Goal: Task Accomplishment & Management: Manage account settings

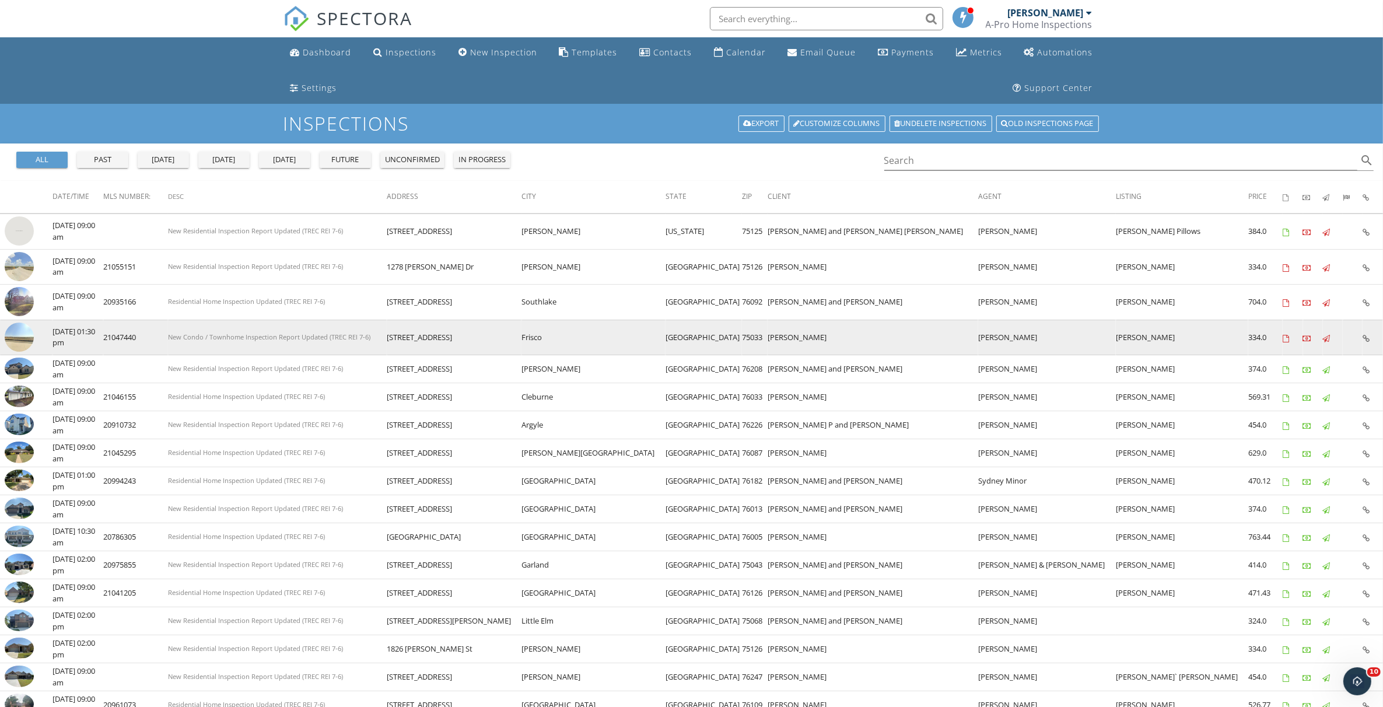
click at [21, 338] on img at bounding box center [19, 337] width 29 height 29
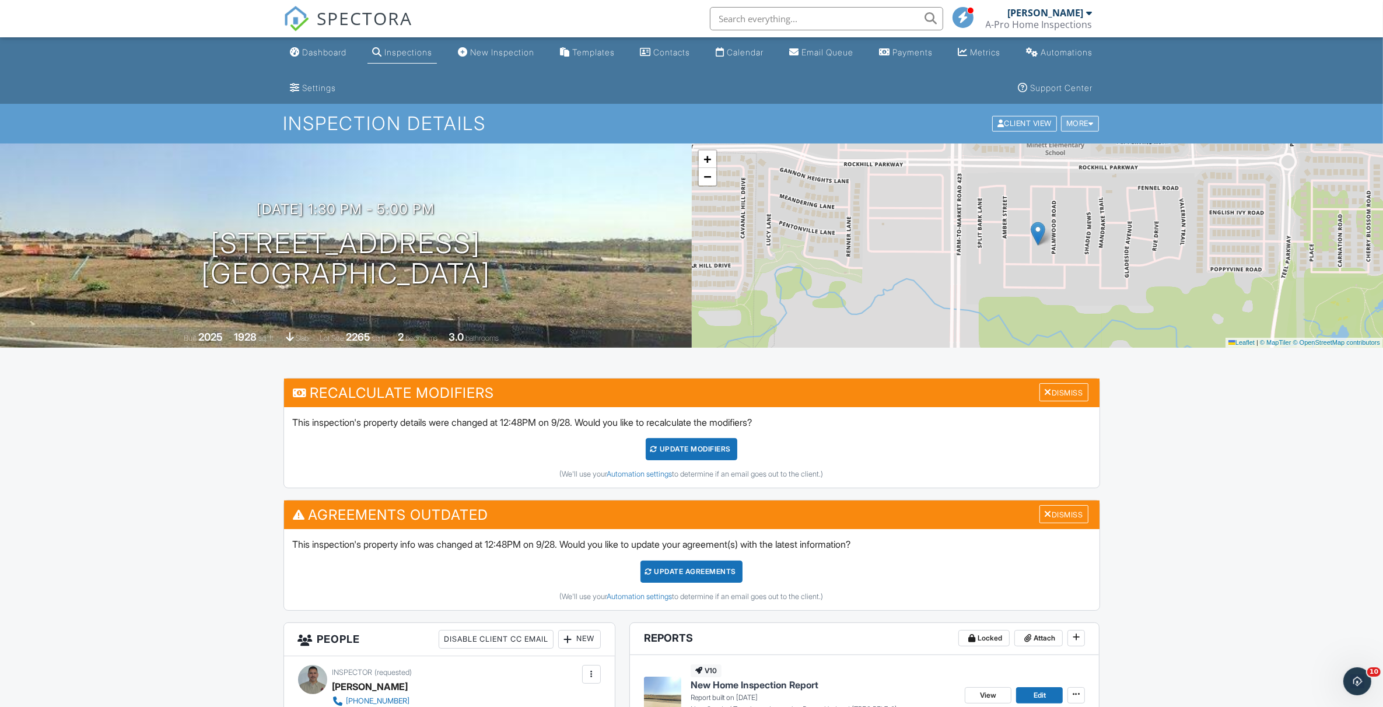
click at [1081, 123] on div "More" at bounding box center [1080, 124] width 38 height 16
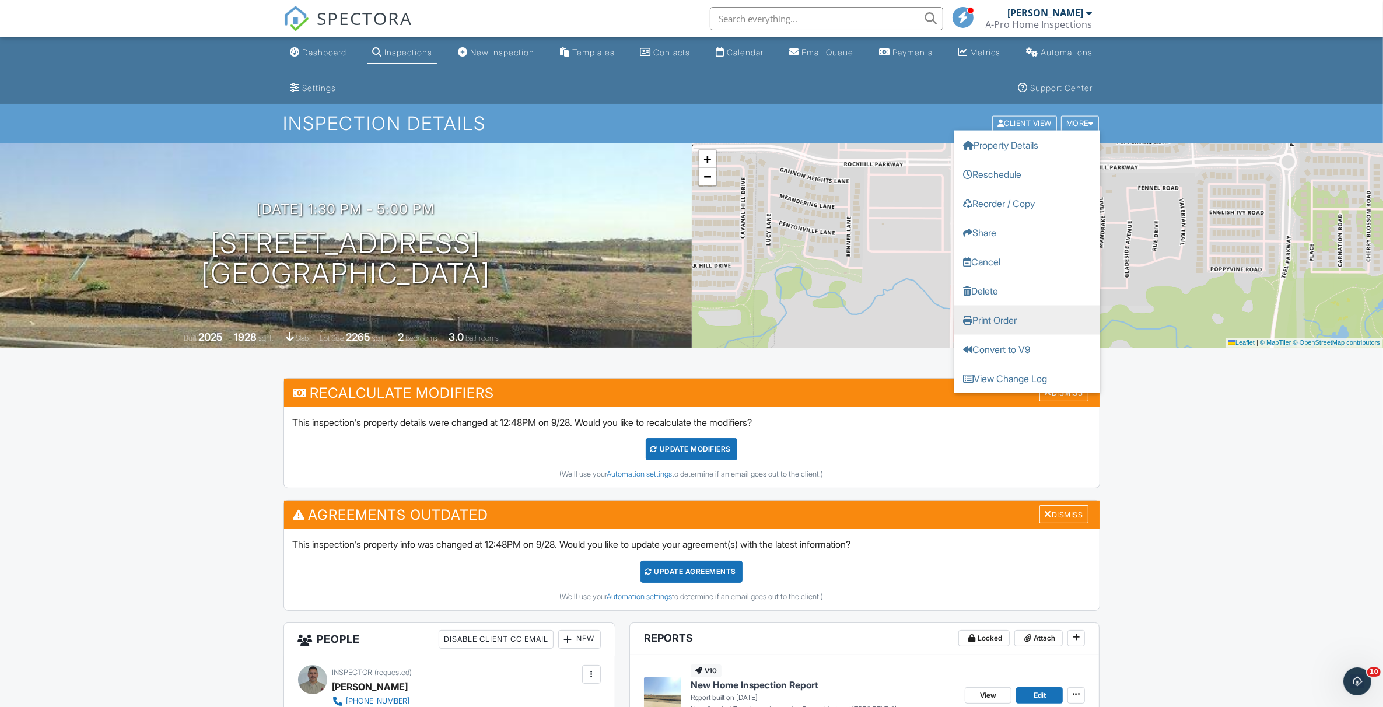
click at [1003, 320] on link "Print Order" at bounding box center [1027, 320] width 146 height 29
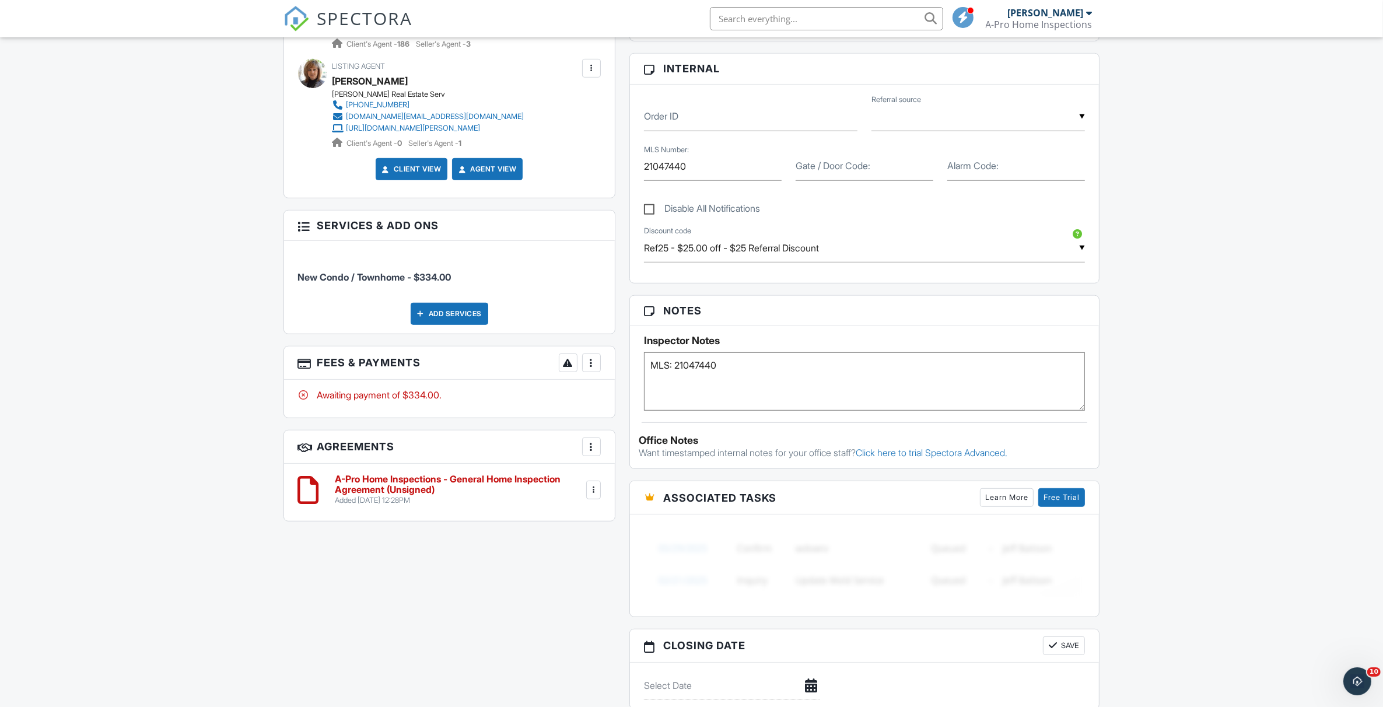
scroll to position [875, 0]
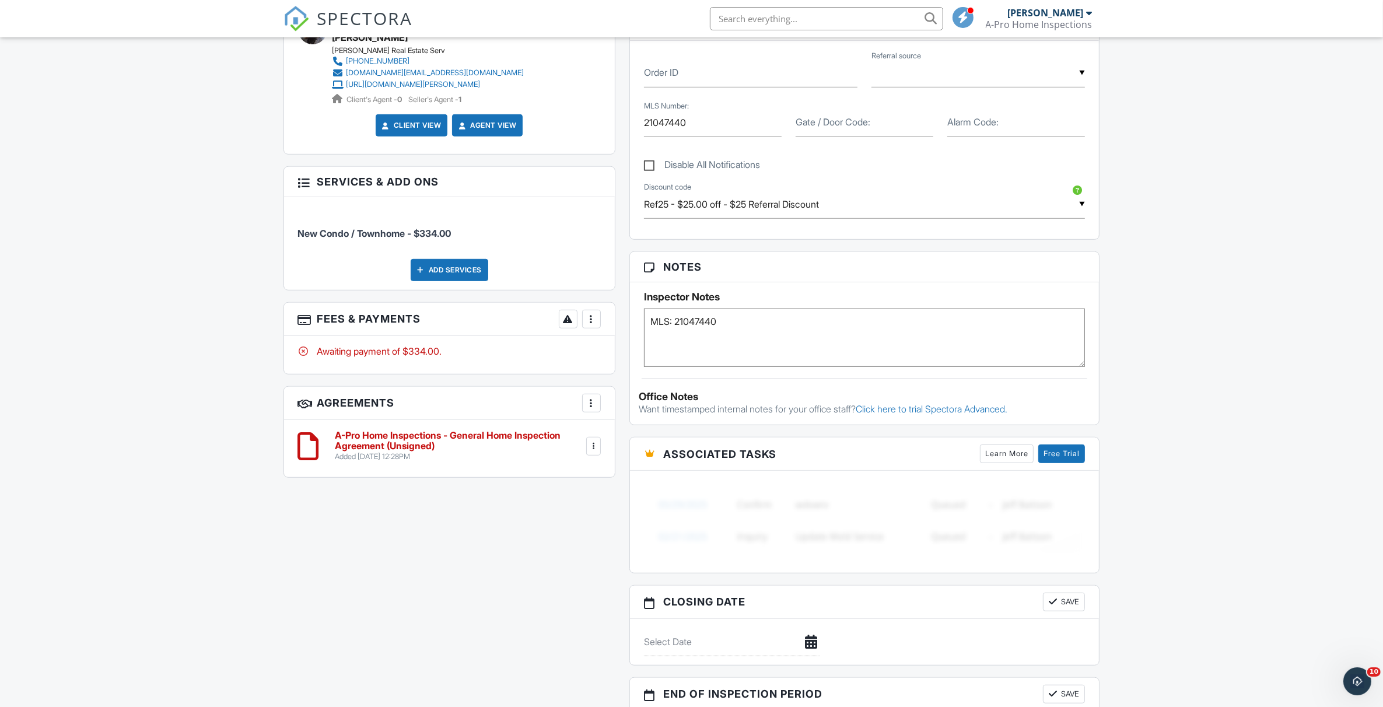
click at [588, 324] on div at bounding box center [592, 319] width 12 height 12
click at [637, 421] on li "View Invoice" at bounding box center [650, 412] width 122 height 29
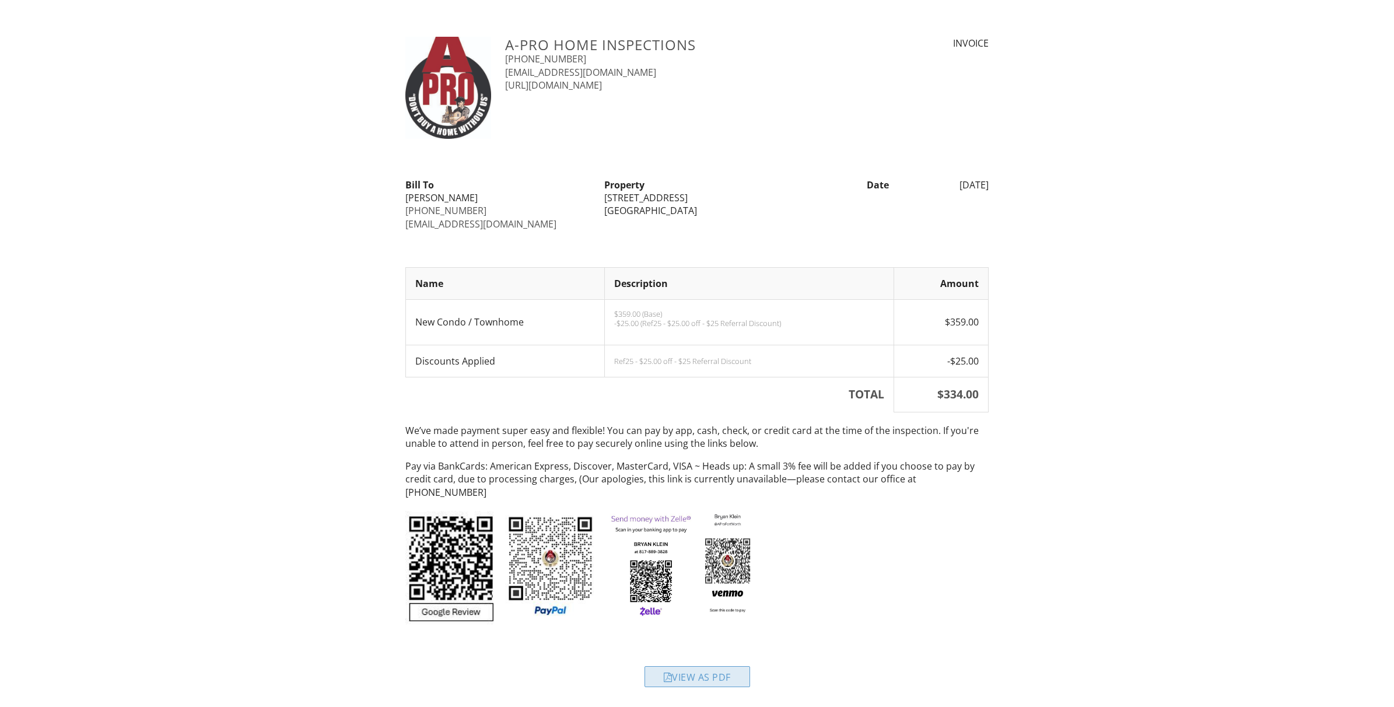
click at [708, 672] on div "View as PDF" at bounding box center [698, 676] width 106 height 21
